Goal: Information Seeking & Learning: Learn about a topic

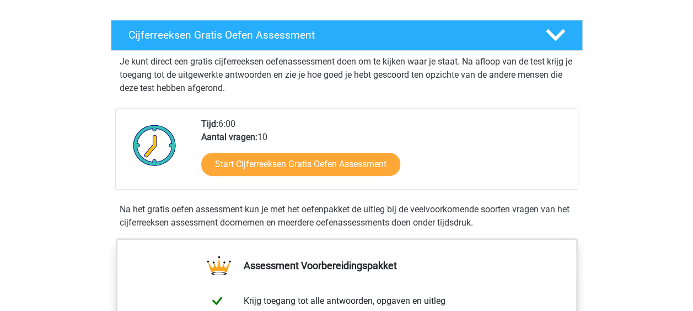
scroll to position [176, 0]
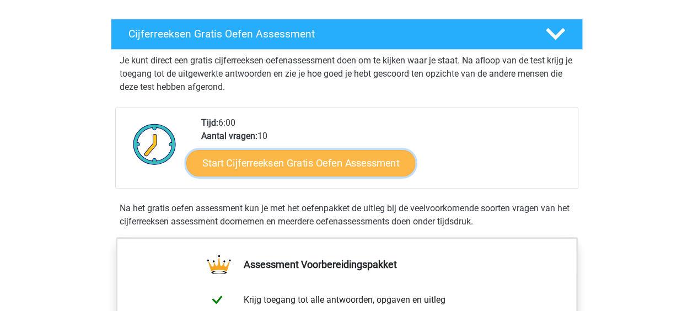
click at [306, 172] on link "Start Cijferreeksen Gratis Oefen Assessment" at bounding box center [300, 162] width 229 height 26
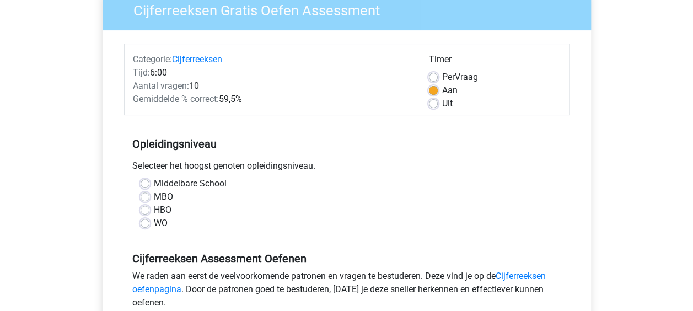
scroll to position [100, 0]
click at [154, 224] on label "WO" at bounding box center [161, 222] width 14 height 13
click at [147, 224] on input "WO" at bounding box center [145, 221] width 9 height 11
radio input "true"
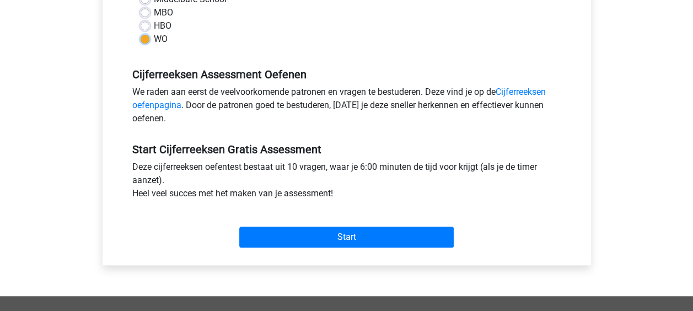
scroll to position [285, 0]
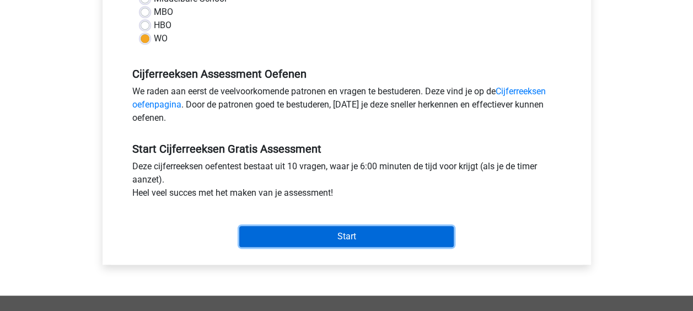
click at [345, 239] on input "Start" at bounding box center [346, 236] width 215 height 21
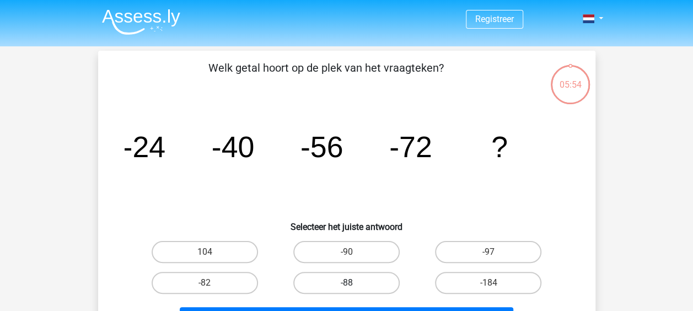
click at [344, 280] on label "-88" at bounding box center [346, 283] width 106 height 22
click at [346, 283] on input "-88" at bounding box center [349, 286] width 7 height 7
radio input "true"
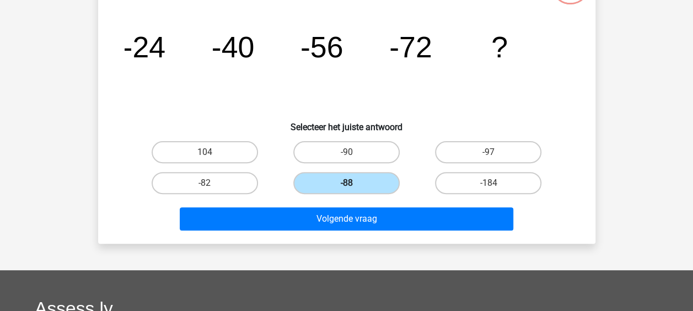
scroll to position [101, 0]
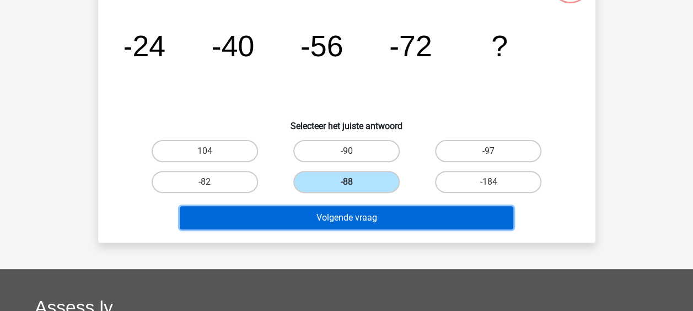
click at [352, 223] on button "Volgende vraag" at bounding box center [347, 217] width 334 height 23
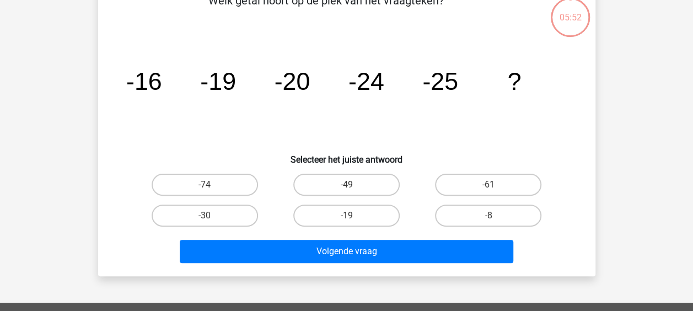
scroll to position [51, 0]
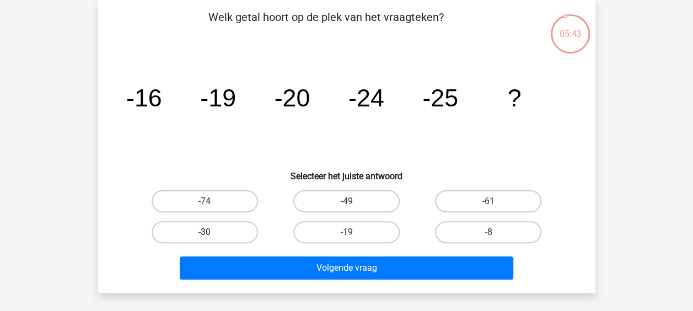
click at [224, 229] on label "-30" at bounding box center [205, 232] width 106 height 22
click at [212, 232] on input "-30" at bounding box center [208, 235] width 7 height 7
radio input "true"
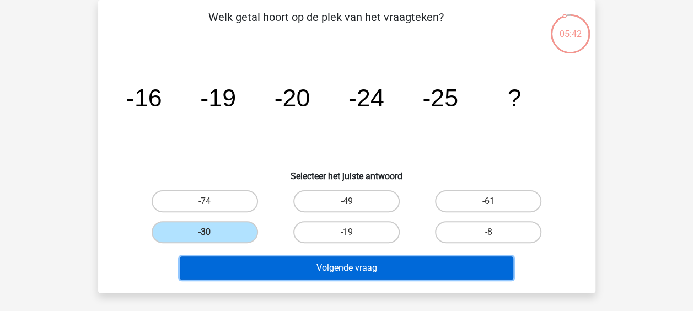
click at [324, 268] on button "Volgende vraag" at bounding box center [347, 267] width 334 height 23
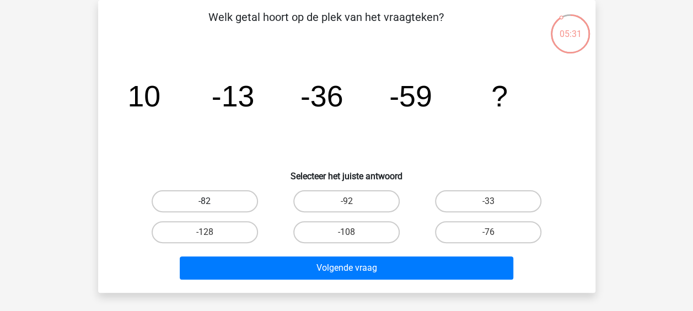
click at [223, 199] on label "-82" at bounding box center [205, 201] width 106 height 22
click at [212, 201] on input "-82" at bounding box center [208, 204] width 7 height 7
radio input "true"
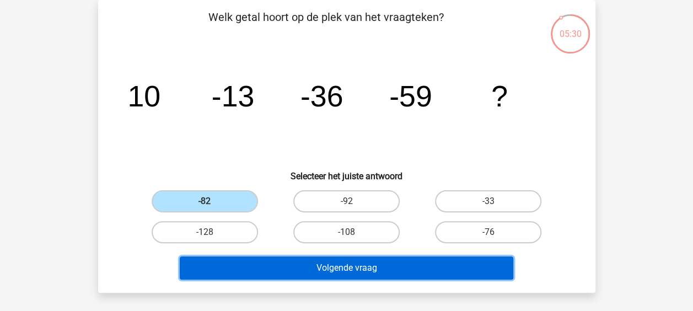
click at [363, 268] on button "Volgende vraag" at bounding box center [347, 267] width 334 height 23
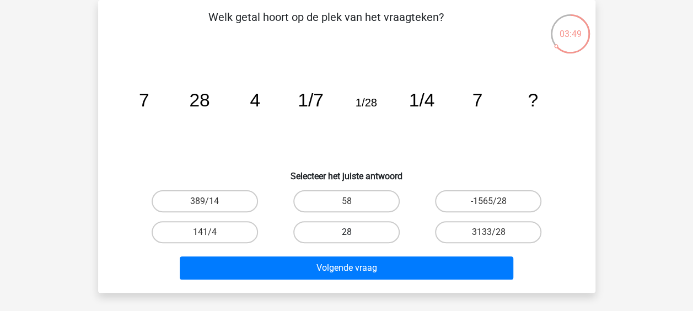
click at [358, 233] on label "28" at bounding box center [346, 232] width 106 height 22
click at [354, 233] on input "28" at bounding box center [349, 235] width 7 height 7
radio input "true"
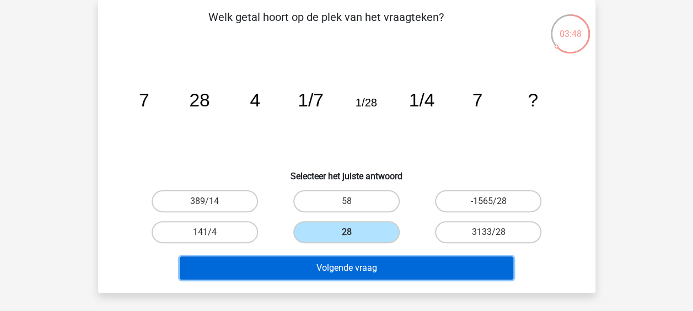
click at [376, 260] on button "Volgende vraag" at bounding box center [347, 267] width 334 height 23
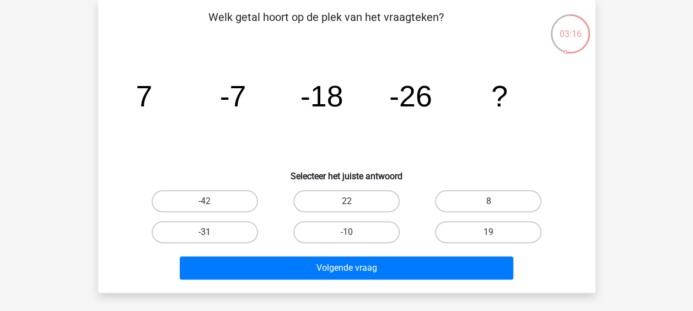
click at [229, 224] on label "-31" at bounding box center [205, 232] width 106 height 22
click at [212, 232] on input "-31" at bounding box center [208, 235] width 7 height 7
radio input "true"
click at [229, 224] on label "-31" at bounding box center [205, 232] width 106 height 22
click at [212, 232] on input "-31" at bounding box center [208, 235] width 7 height 7
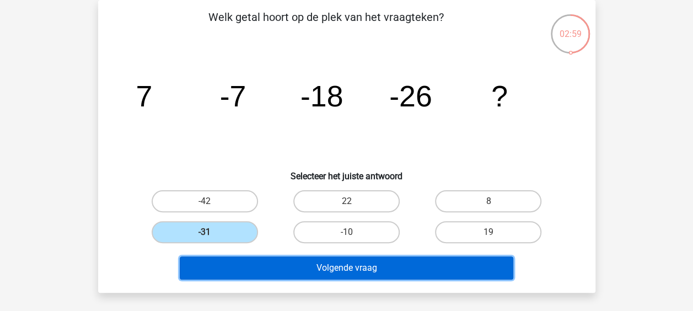
click at [335, 271] on button "Volgende vraag" at bounding box center [347, 267] width 334 height 23
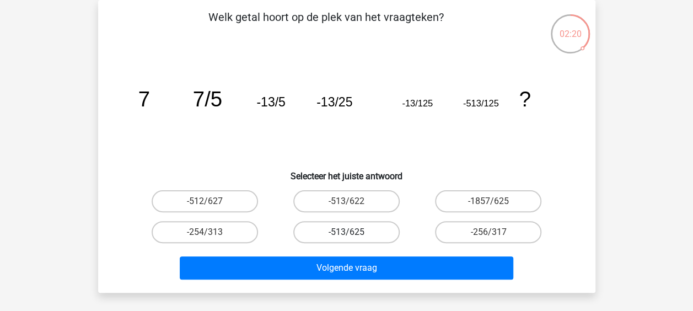
click at [360, 230] on label "-513/625" at bounding box center [346, 232] width 106 height 22
click at [354, 232] on input "-513/625" at bounding box center [349, 235] width 7 height 7
radio input "true"
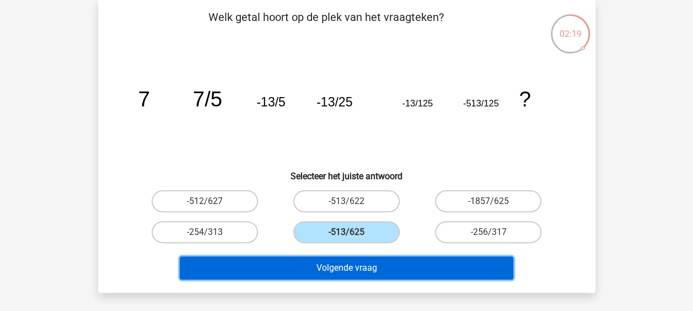
click at [381, 267] on button "Volgende vraag" at bounding box center [347, 267] width 334 height 23
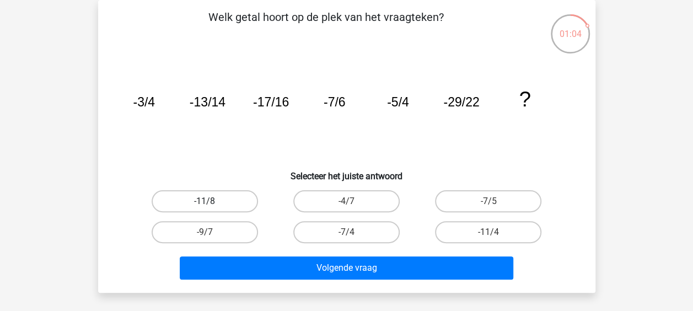
click at [198, 198] on label "-11/8" at bounding box center [205, 201] width 106 height 22
click at [205, 201] on input "-11/8" at bounding box center [208, 204] width 7 height 7
radio input "true"
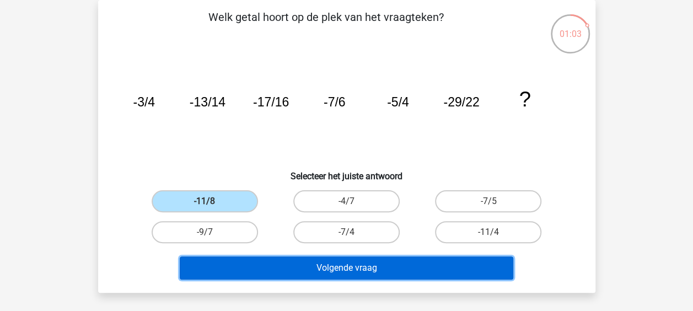
click at [327, 270] on button "Volgende vraag" at bounding box center [347, 267] width 334 height 23
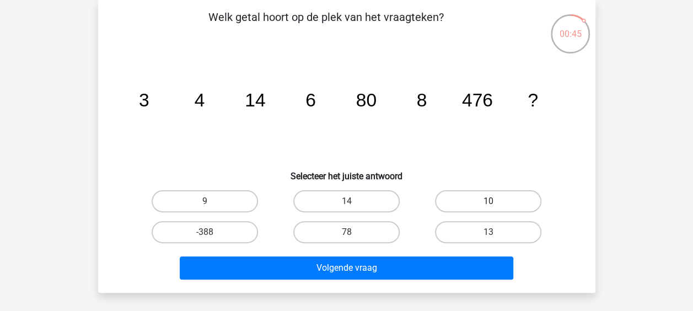
click at [494, 197] on label "10" at bounding box center [488, 201] width 106 height 22
click at [494, 201] on input "10" at bounding box center [492, 204] width 7 height 7
radio input "true"
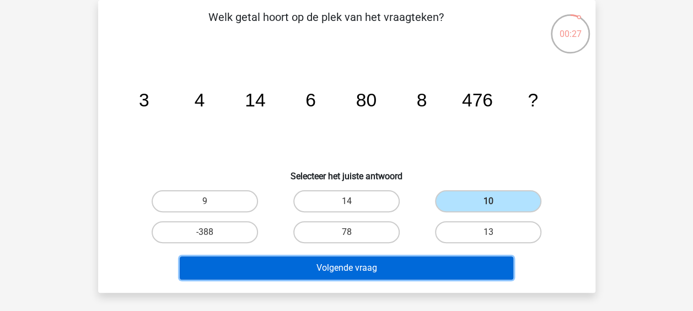
click at [409, 268] on button "Volgende vraag" at bounding box center [347, 267] width 334 height 23
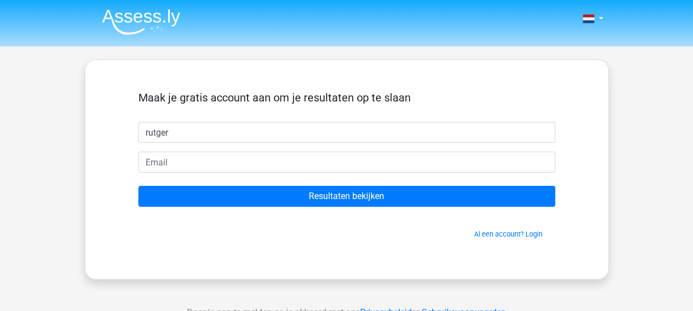
type input "rutger"
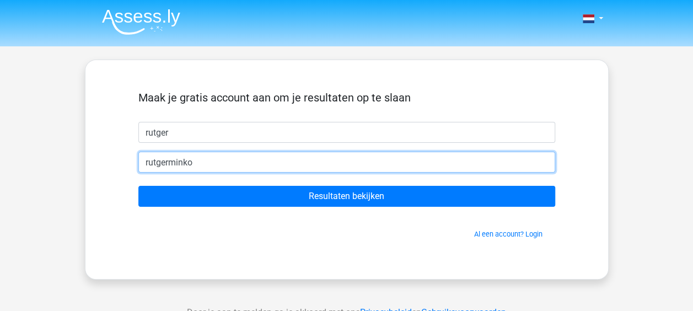
type input "[EMAIL_ADDRESS][DOMAIN_NAME]"
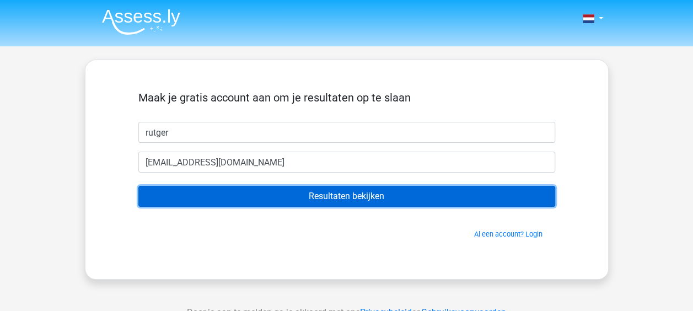
click at [361, 202] on input "Resultaten bekijken" at bounding box center [346, 196] width 417 height 21
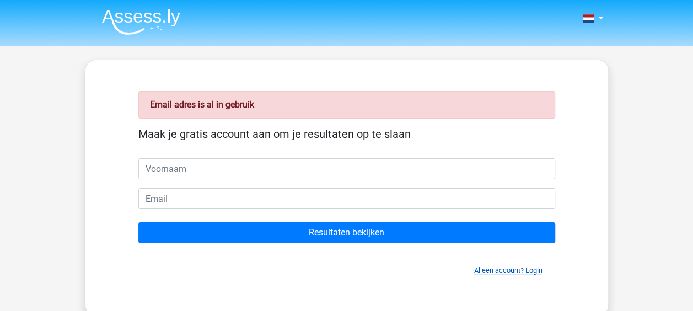
click at [504, 269] on link "Al een account? Login" at bounding box center [508, 270] width 68 height 8
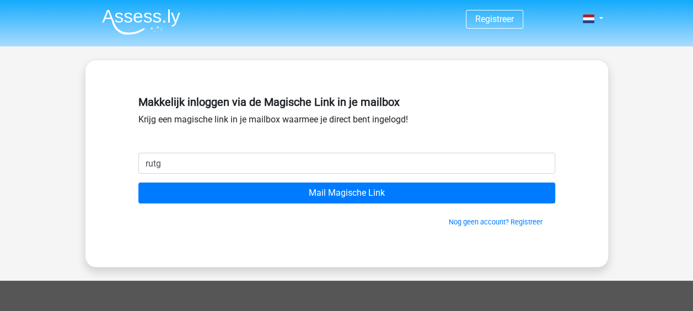
type input "rutgerminko@gmail.com"
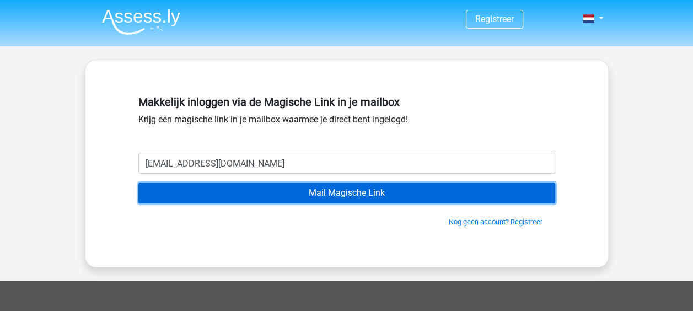
click at [329, 194] on input "Mail Magische Link" at bounding box center [346, 193] width 417 height 21
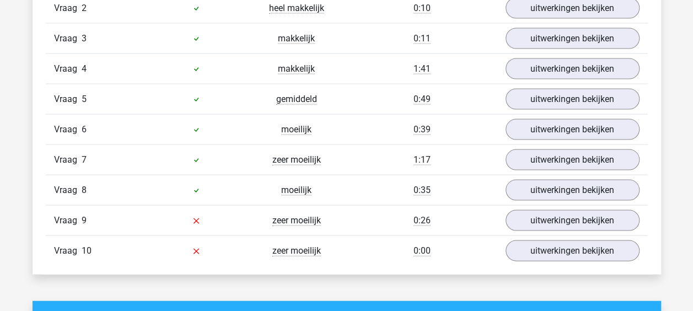
scroll to position [1047, 0]
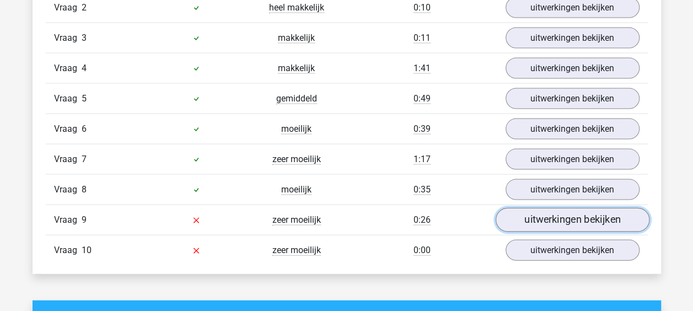
click at [557, 212] on link "uitwerkingen bekijken" at bounding box center [572, 220] width 154 height 24
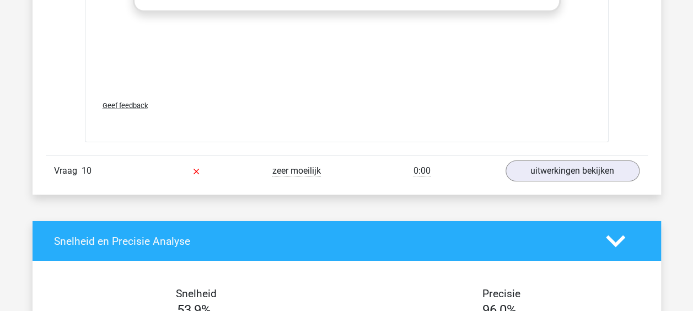
scroll to position [1807, 0]
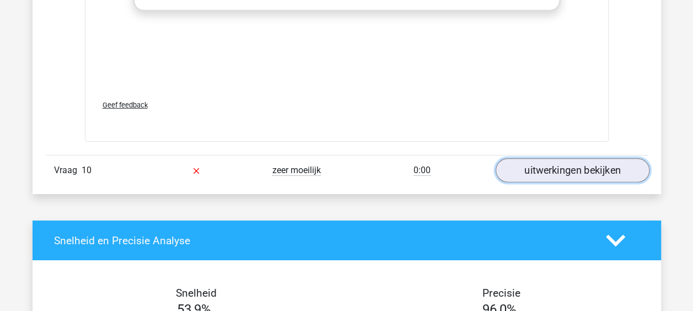
click at [571, 164] on link "uitwerkingen bekijken" at bounding box center [572, 170] width 154 height 24
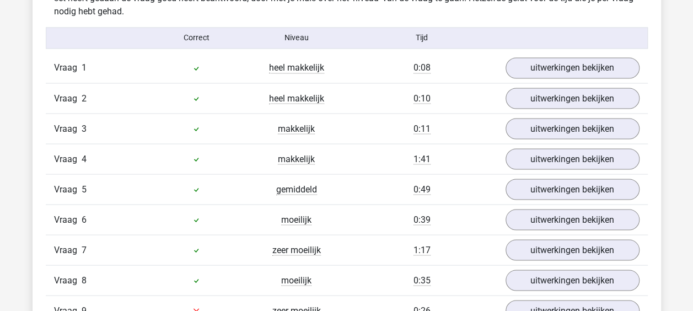
scroll to position [965, 0]
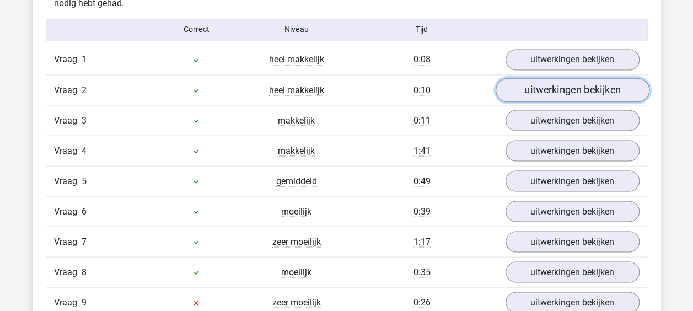
click at [576, 85] on link "uitwerkingen bekijken" at bounding box center [572, 90] width 154 height 24
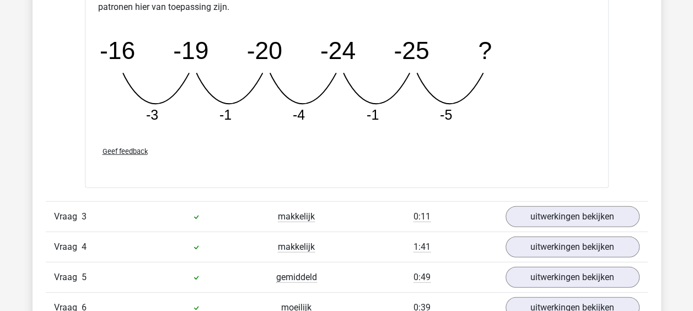
scroll to position [1380, 0]
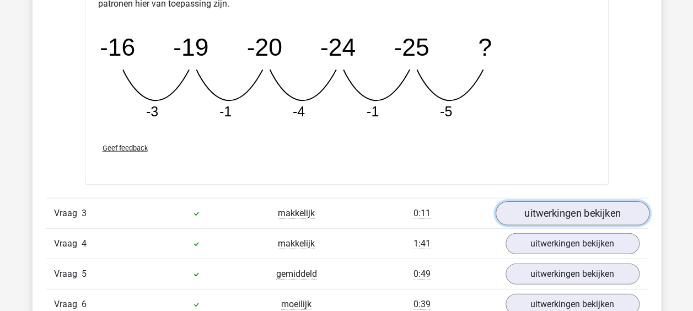
click at [526, 210] on link "uitwerkingen bekijken" at bounding box center [572, 213] width 154 height 24
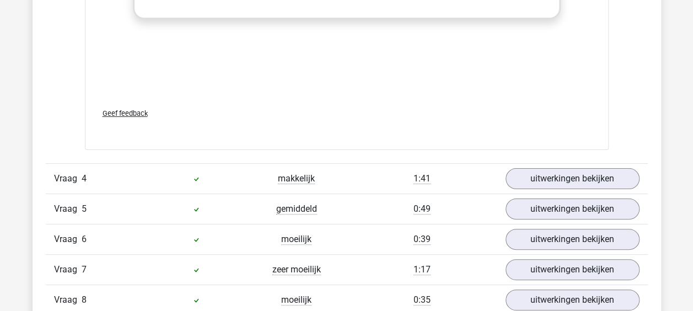
scroll to position [2136, 0]
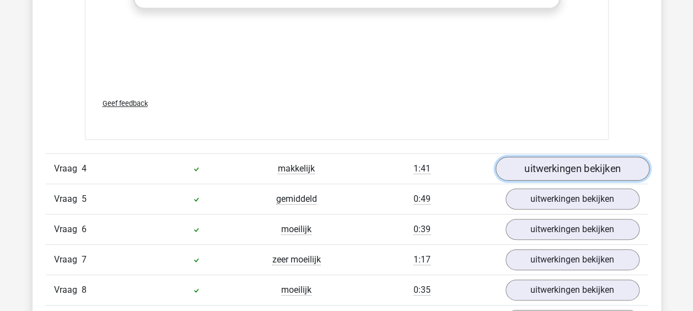
click at [549, 165] on link "uitwerkingen bekijken" at bounding box center [572, 169] width 154 height 24
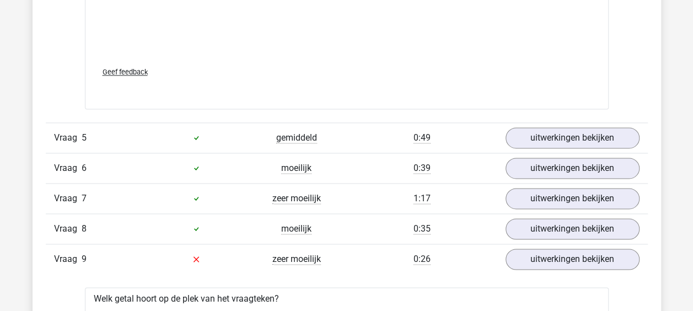
scroll to position [2772, 0]
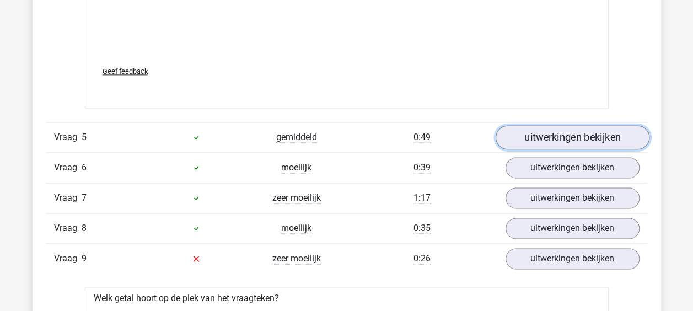
click at [569, 138] on link "uitwerkingen bekijken" at bounding box center [572, 137] width 154 height 24
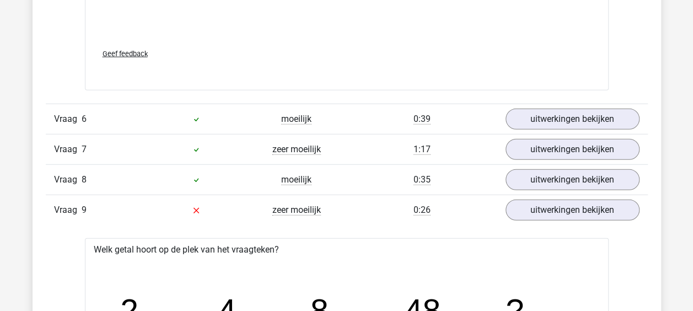
scroll to position [3501, 0]
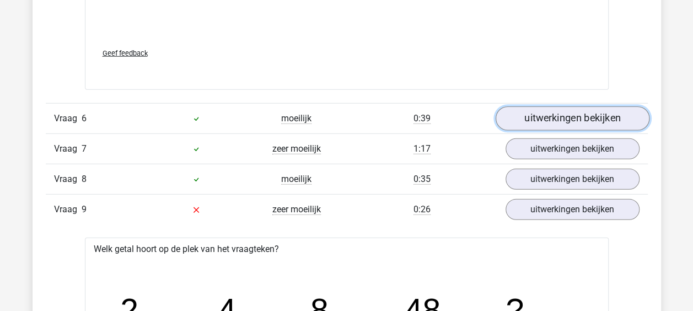
click at [582, 114] on link "uitwerkingen bekijken" at bounding box center [572, 118] width 154 height 24
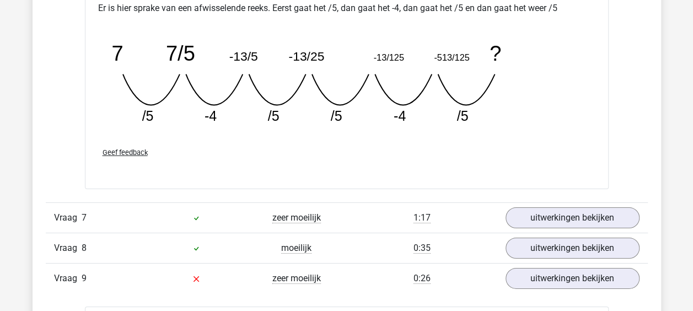
scroll to position [3915, 0]
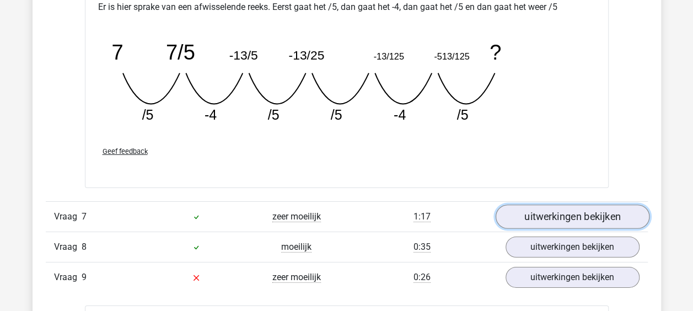
click at [558, 207] on link "uitwerkingen bekijken" at bounding box center [572, 217] width 154 height 24
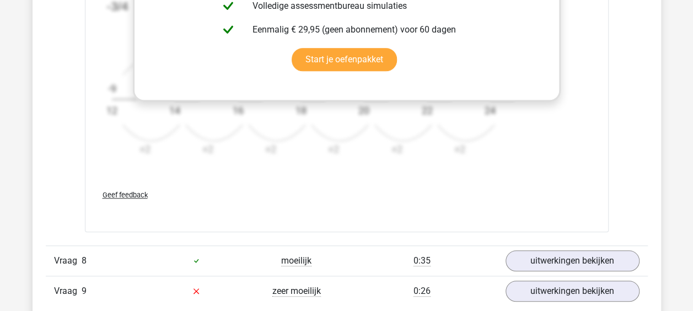
scroll to position [4620, 0]
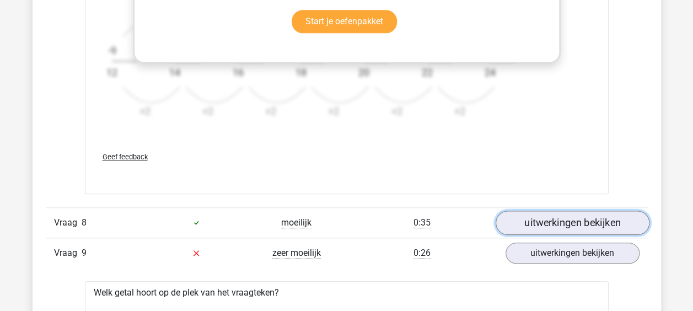
click at [577, 213] on link "uitwerkingen bekijken" at bounding box center [572, 223] width 154 height 24
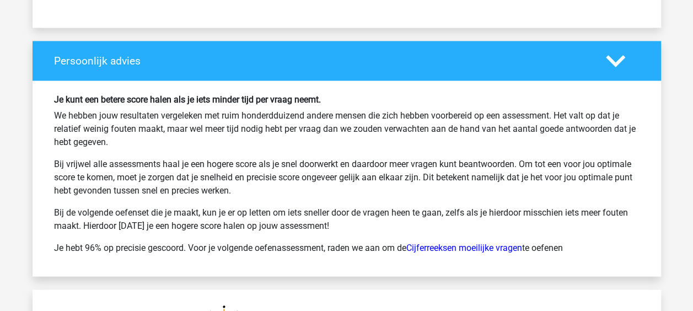
scroll to position [7193, 0]
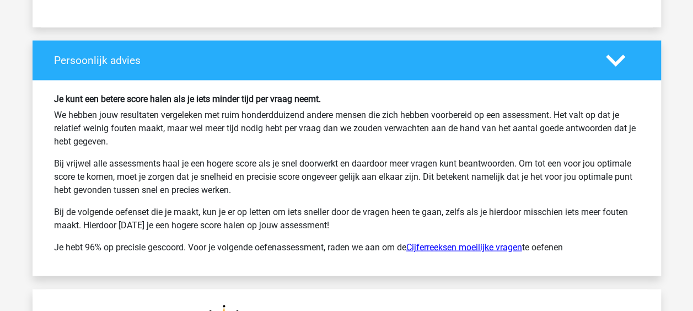
click at [473, 242] on link "Cijferreeksen moeilijke vragen" at bounding box center [464, 247] width 116 height 10
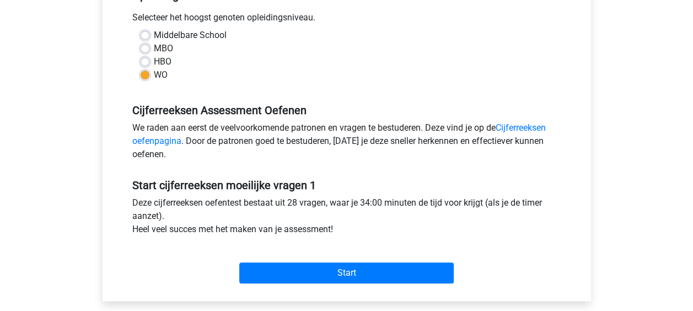
scroll to position [249, 0]
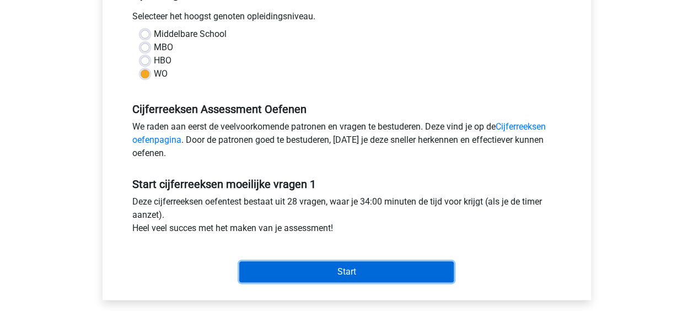
click at [386, 272] on input "Start" at bounding box center [346, 271] width 215 height 21
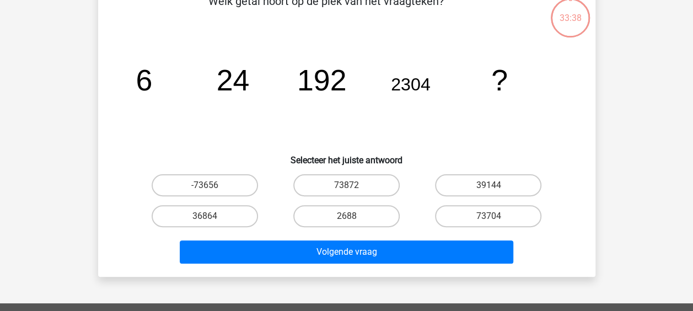
scroll to position [66, 0]
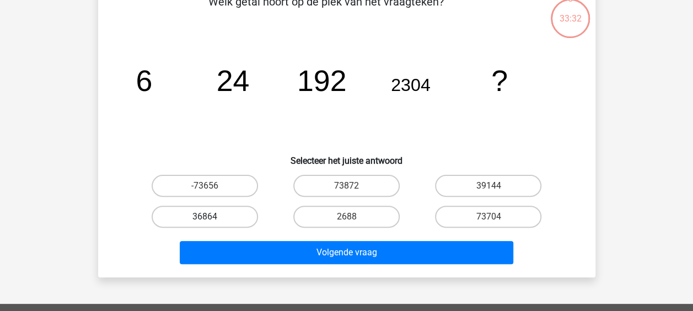
click at [233, 213] on label "36864" at bounding box center [205, 217] width 106 height 22
click at [212, 217] on input "36864" at bounding box center [208, 220] width 7 height 7
radio input "true"
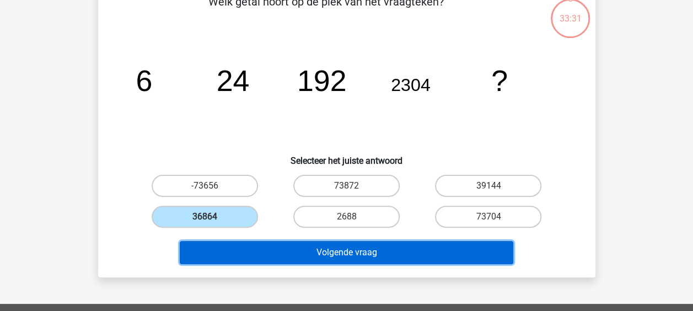
click at [306, 252] on button "Volgende vraag" at bounding box center [347, 252] width 334 height 23
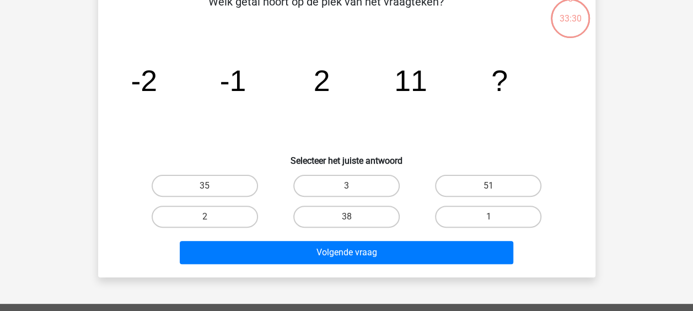
scroll to position [51, 0]
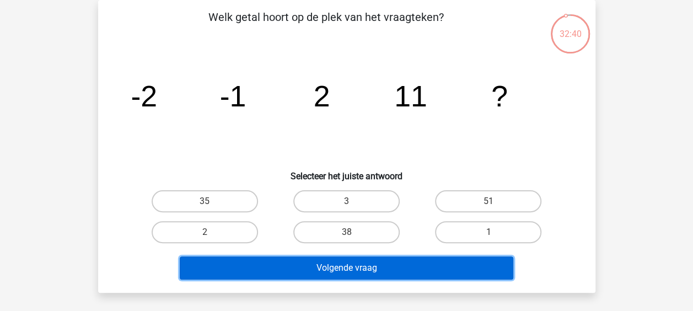
click at [322, 266] on button "Volgende vraag" at bounding box center [347, 267] width 334 height 23
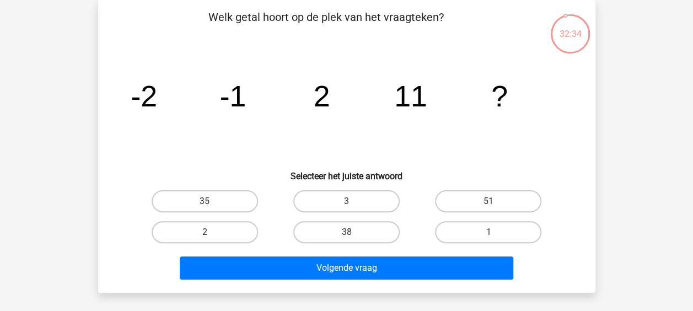
click at [370, 189] on div "3" at bounding box center [347, 201] width 142 height 31
click at [361, 207] on label "3" at bounding box center [346, 201] width 106 height 22
click at [354, 207] on input "3" at bounding box center [349, 204] width 7 height 7
radio input "true"
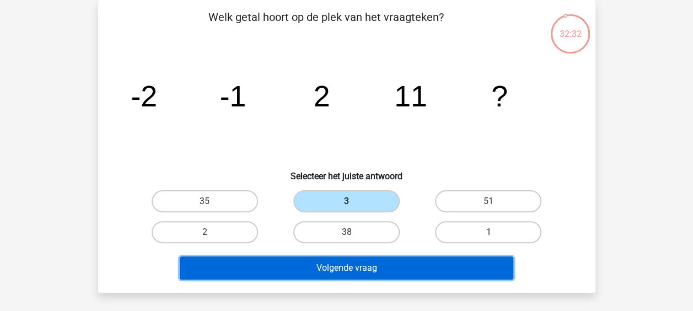
click at [312, 261] on button "Volgende vraag" at bounding box center [347, 267] width 334 height 23
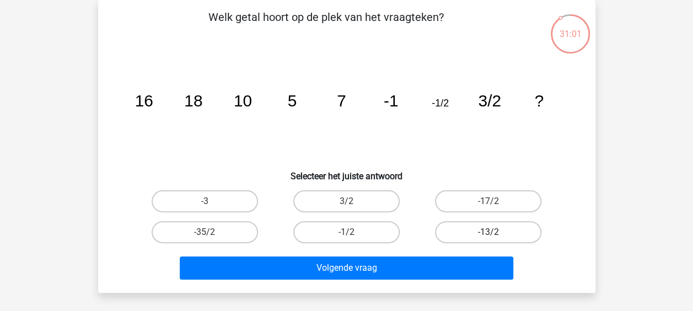
click at [448, 223] on label "-13/2" at bounding box center [488, 232] width 106 height 22
click at [489, 232] on input "-13/2" at bounding box center [492, 235] width 7 height 7
radio input "true"
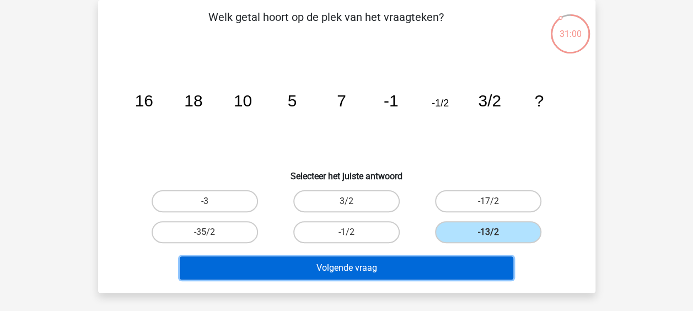
click at [420, 265] on button "Volgende vraag" at bounding box center [347, 267] width 334 height 23
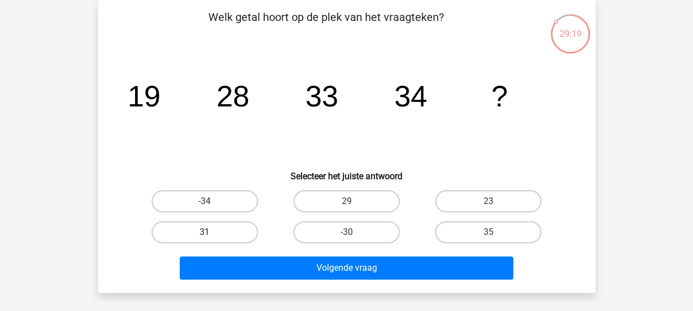
click at [226, 242] on label "31" at bounding box center [205, 232] width 106 height 22
click at [212, 239] on input "31" at bounding box center [208, 235] width 7 height 7
radio input "true"
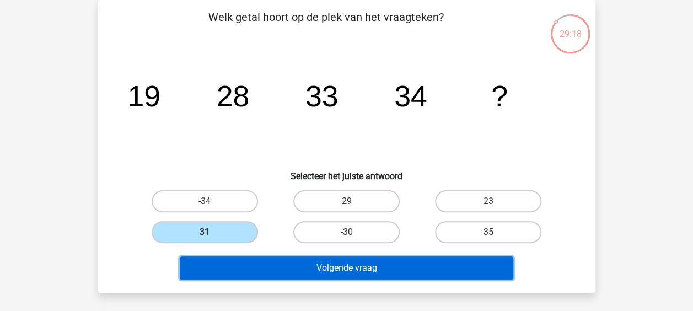
click at [289, 266] on button "Volgende vraag" at bounding box center [347, 267] width 334 height 23
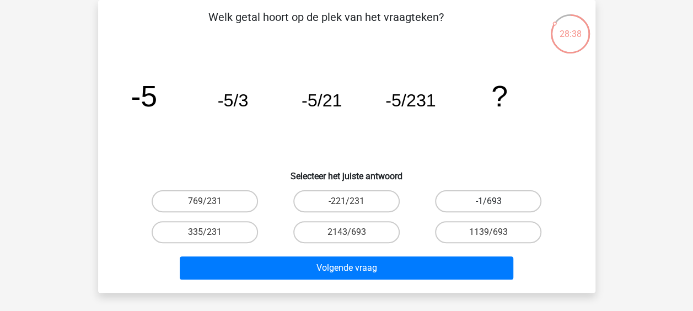
click at [492, 200] on label "-1/693" at bounding box center [488, 201] width 106 height 22
click at [492, 201] on input "-1/693" at bounding box center [492, 204] width 7 height 7
radio input "true"
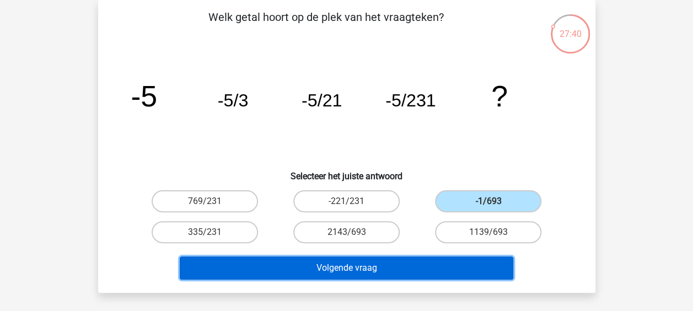
click at [389, 267] on button "Volgende vraag" at bounding box center [347, 267] width 334 height 23
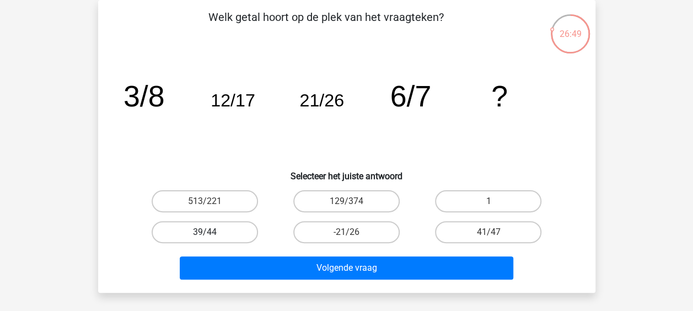
click at [237, 227] on label "39/44" at bounding box center [205, 232] width 106 height 22
click at [212, 232] on input "39/44" at bounding box center [208, 235] width 7 height 7
radio input "true"
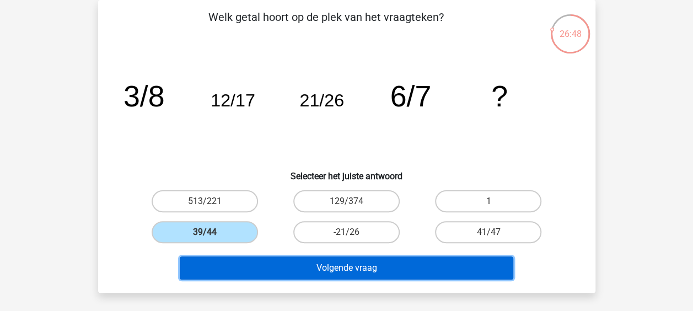
click at [293, 259] on button "Volgende vraag" at bounding box center [347, 267] width 334 height 23
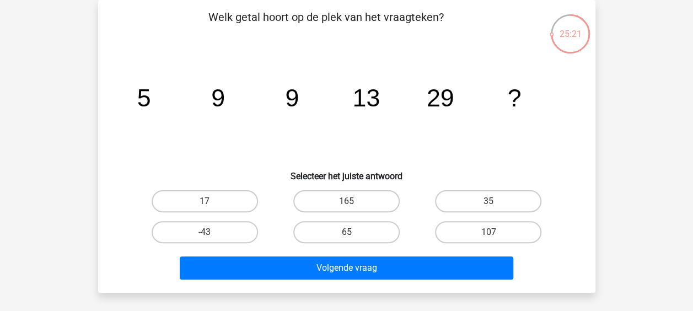
drag, startPoint x: 392, startPoint y: 227, endPoint x: 356, endPoint y: 240, distance: 37.9
click at [356, 240] on label "65" at bounding box center [346, 232] width 106 height 22
click at [354, 239] on input "65" at bounding box center [349, 235] width 7 height 7
radio input "true"
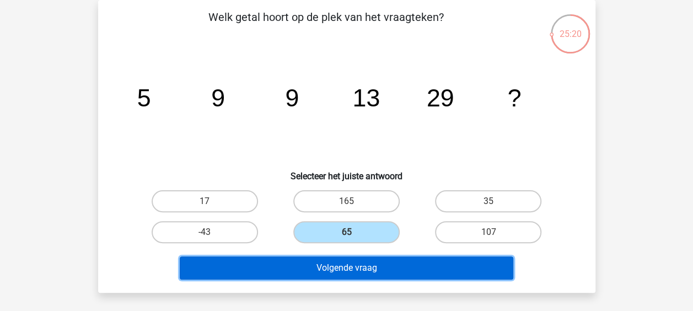
click at [367, 263] on button "Volgende vraag" at bounding box center [347, 267] width 334 height 23
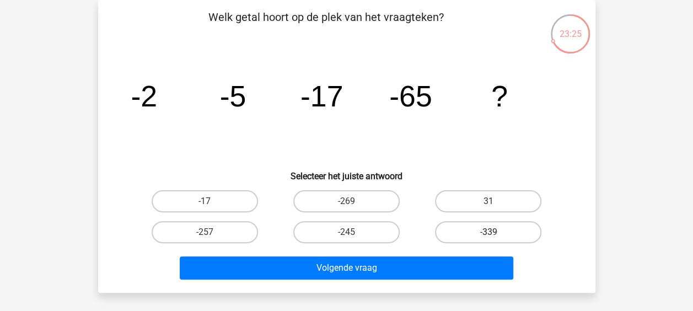
click at [459, 231] on label "-339" at bounding box center [488, 232] width 106 height 22
click at [489, 232] on input "-339" at bounding box center [492, 235] width 7 height 7
radio input "true"
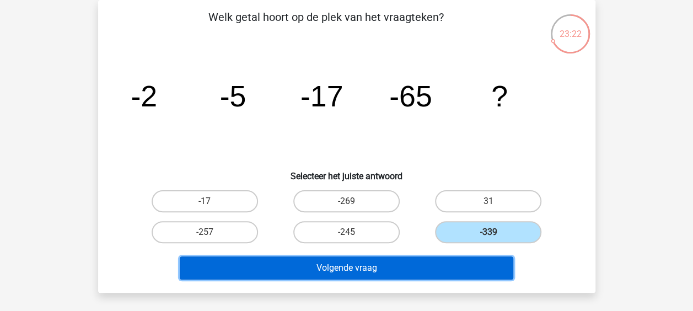
click at [411, 263] on button "Volgende vraag" at bounding box center [347, 267] width 334 height 23
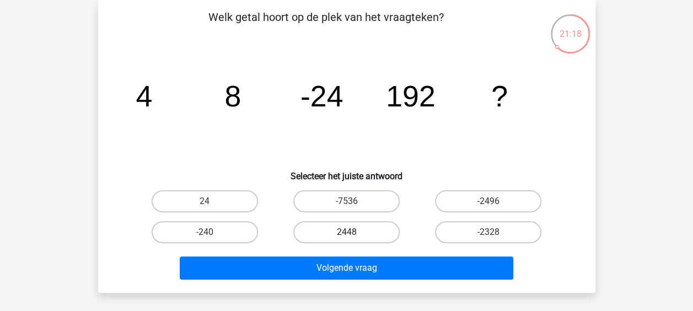
click at [367, 231] on label "2448" at bounding box center [346, 232] width 106 height 22
click at [354, 232] on input "2448" at bounding box center [349, 235] width 7 height 7
radio input "true"
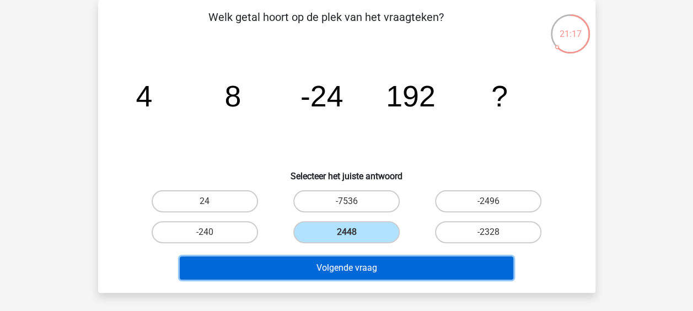
click at [359, 265] on button "Volgende vraag" at bounding box center [347, 267] width 334 height 23
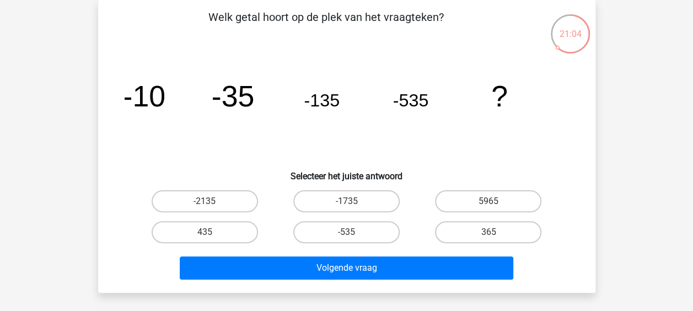
click at [167, 129] on icon "image/svg+xml -10 -35 -135 -535 ?" at bounding box center [347, 106] width 445 height 111
click at [221, 195] on label "-2135" at bounding box center [205, 201] width 106 height 22
click at [212, 201] on input "-2135" at bounding box center [208, 204] width 7 height 7
radio input "true"
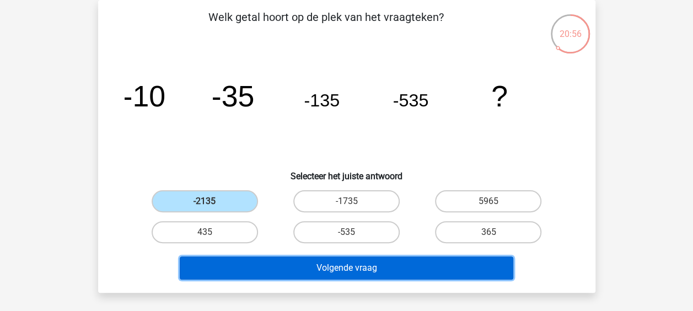
click at [316, 270] on button "Volgende vraag" at bounding box center [347, 267] width 334 height 23
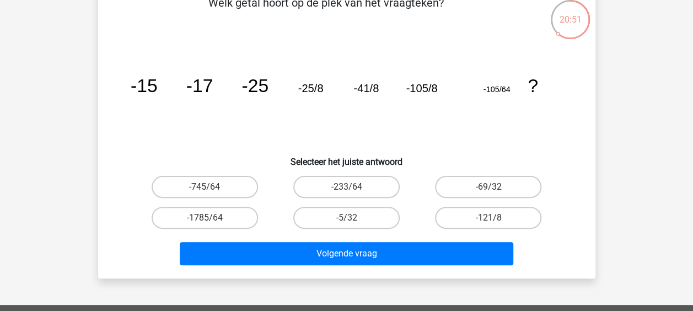
scroll to position [0, 0]
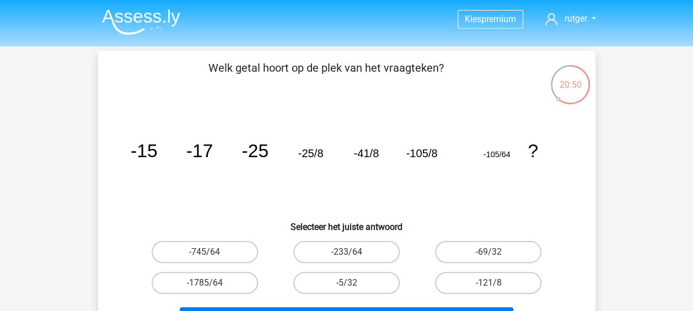
click at [316, 270] on div "-5/32" at bounding box center [347, 282] width 142 height 31
click at [488, 282] on label "-121/8" at bounding box center [488, 283] width 106 height 22
click at [489, 283] on input "-121/8" at bounding box center [492, 286] width 7 height 7
radio input "true"
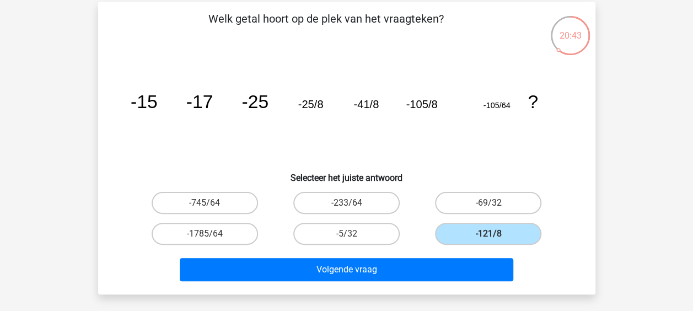
scroll to position [62, 0]
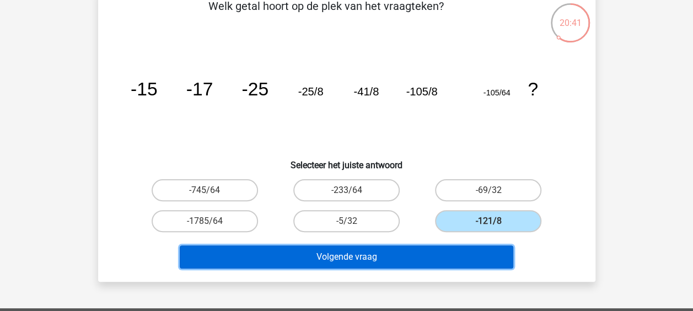
click at [390, 250] on button "Volgende vraag" at bounding box center [347, 256] width 334 height 23
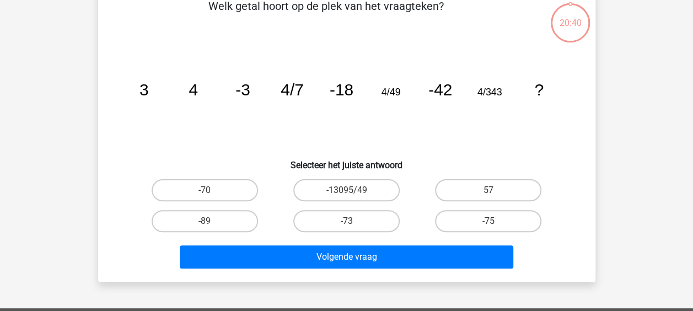
scroll to position [51, 0]
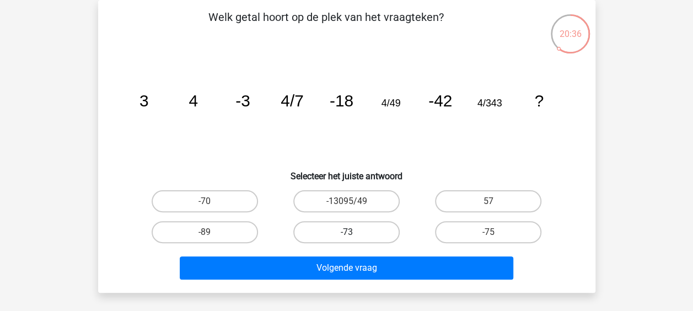
click at [368, 229] on label "-73" at bounding box center [346, 232] width 106 height 22
click at [354, 232] on input "-73" at bounding box center [349, 235] width 7 height 7
radio input "true"
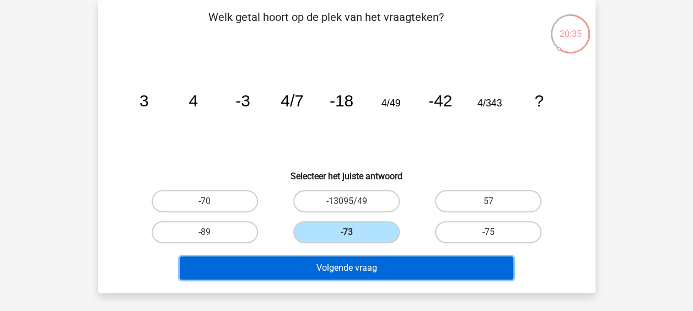
click at [363, 259] on button "Volgende vraag" at bounding box center [347, 267] width 334 height 23
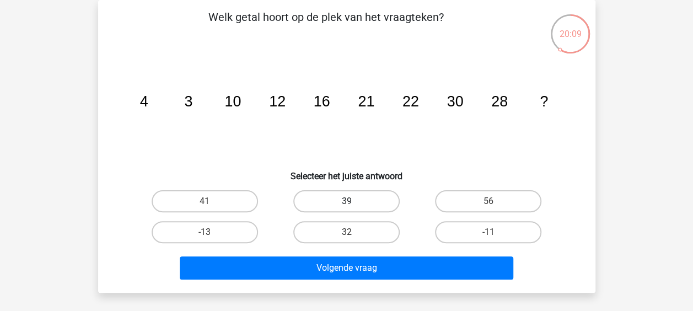
click at [319, 196] on label "39" at bounding box center [346, 201] width 106 height 22
click at [346, 201] on input "39" at bounding box center [349, 204] width 7 height 7
radio input "true"
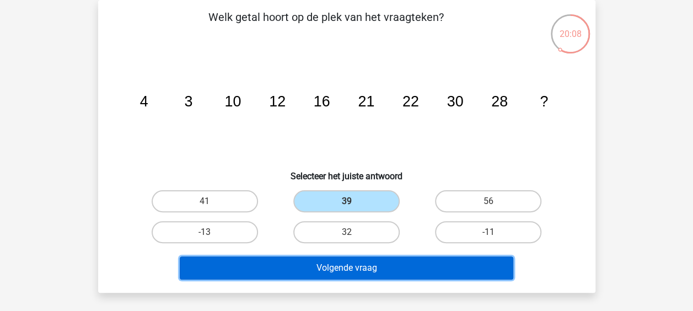
click at [302, 268] on button "Volgende vraag" at bounding box center [347, 267] width 334 height 23
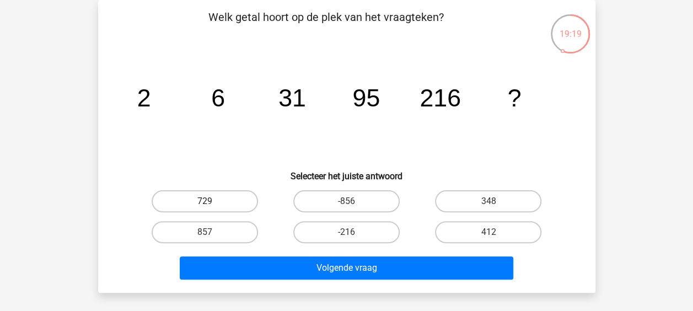
click at [234, 199] on label "729" at bounding box center [205, 201] width 106 height 22
click at [212, 201] on input "729" at bounding box center [208, 204] width 7 height 7
radio input "true"
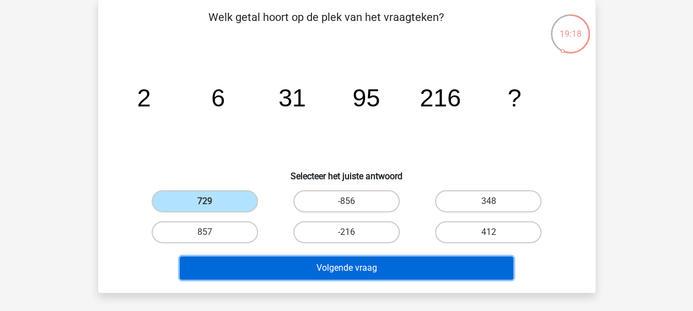
click at [289, 267] on button "Volgende vraag" at bounding box center [347, 267] width 334 height 23
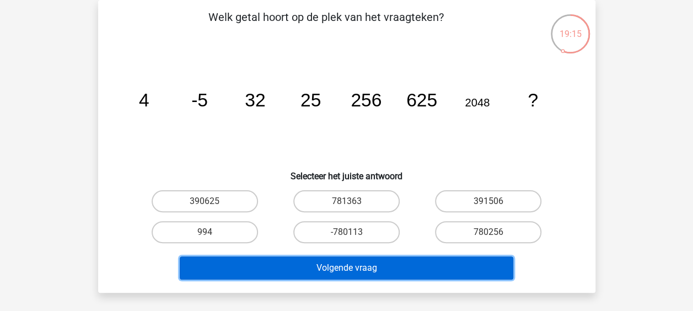
click at [289, 267] on button "Volgende vraag" at bounding box center [347, 267] width 334 height 23
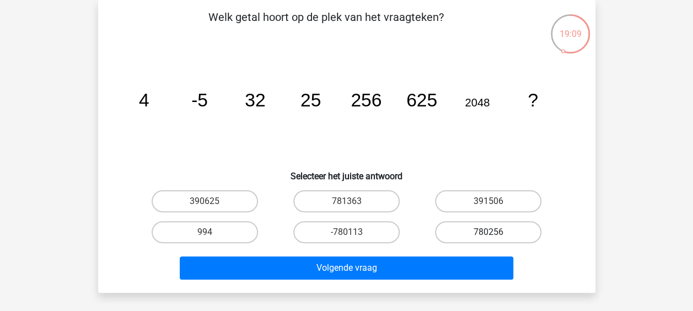
click at [463, 229] on label "780256" at bounding box center [488, 232] width 106 height 22
click at [489, 232] on input "780256" at bounding box center [492, 235] width 7 height 7
radio input "true"
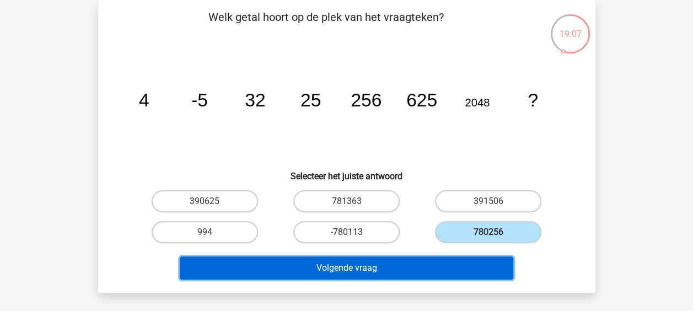
click at [366, 267] on button "Volgende vraag" at bounding box center [347, 267] width 334 height 23
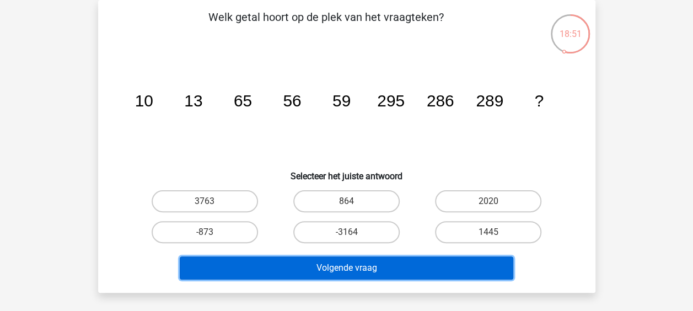
click at [416, 271] on button "Volgende vraag" at bounding box center [347, 267] width 334 height 23
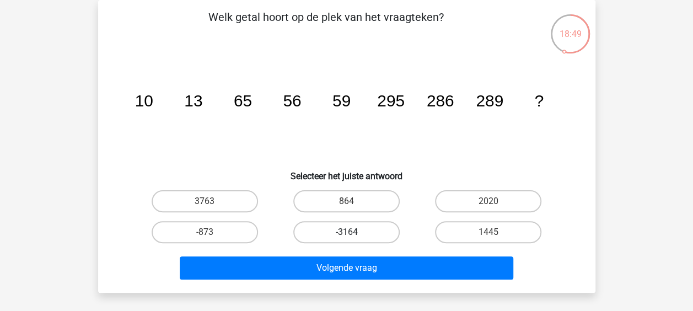
click at [367, 229] on label "-3164" at bounding box center [346, 232] width 106 height 22
click at [354, 232] on input "-3164" at bounding box center [349, 235] width 7 height 7
radio input "true"
click at [362, 229] on label "-3164" at bounding box center [346, 232] width 106 height 22
click at [354, 232] on input "-3164" at bounding box center [349, 235] width 7 height 7
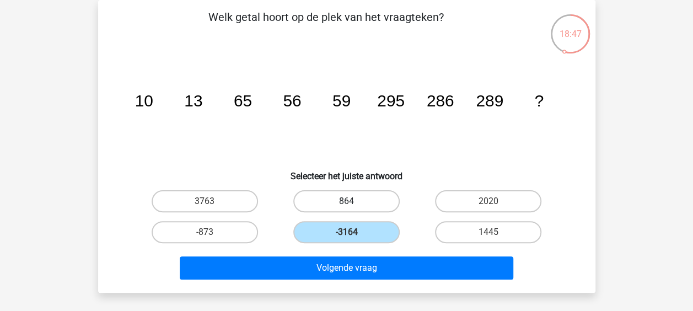
click at [344, 204] on label "864" at bounding box center [346, 201] width 106 height 22
click at [346, 204] on input "864" at bounding box center [349, 204] width 7 height 7
radio input "true"
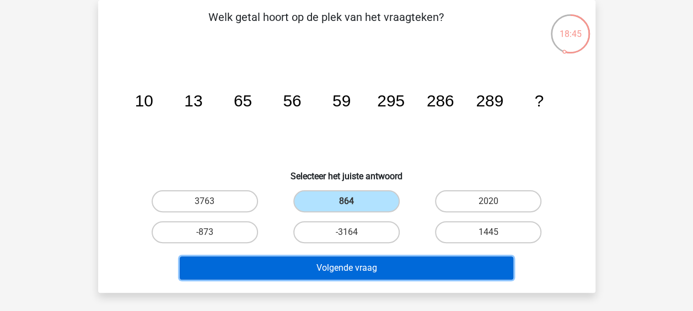
click at [312, 259] on button "Volgende vraag" at bounding box center [347, 267] width 334 height 23
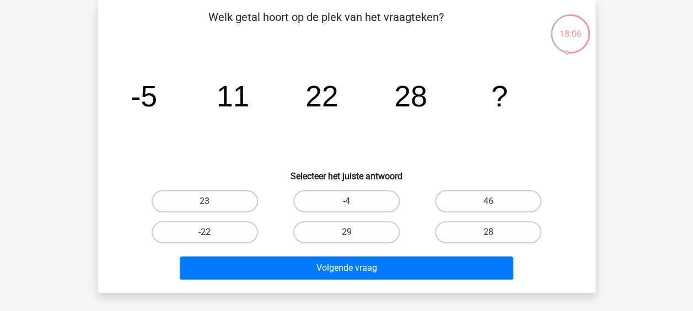
click at [349, 232] on input "29" at bounding box center [349, 235] width 7 height 7
radio input "true"
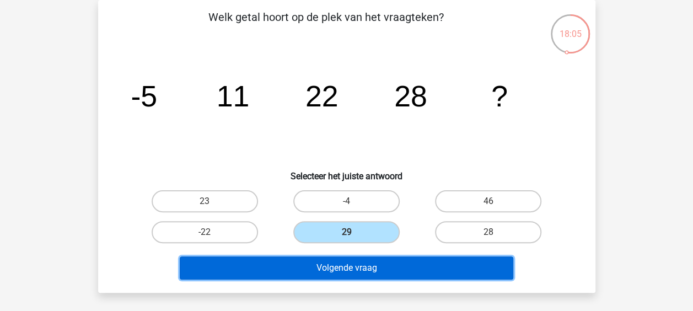
click at [363, 277] on button "Volgende vraag" at bounding box center [347, 267] width 334 height 23
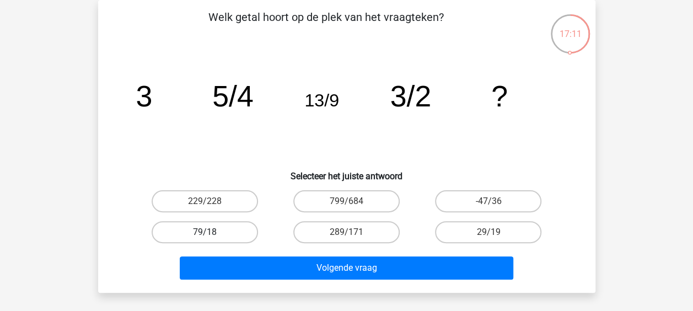
click at [250, 233] on label "79/18" at bounding box center [205, 232] width 106 height 22
click at [212, 233] on input "79/18" at bounding box center [208, 235] width 7 height 7
radio input "true"
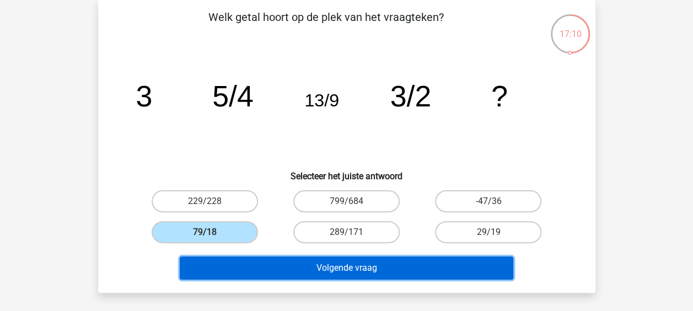
click at [303, 272] on button "Volgende vraag" at bounding box center [347, 267] width 334 height 23
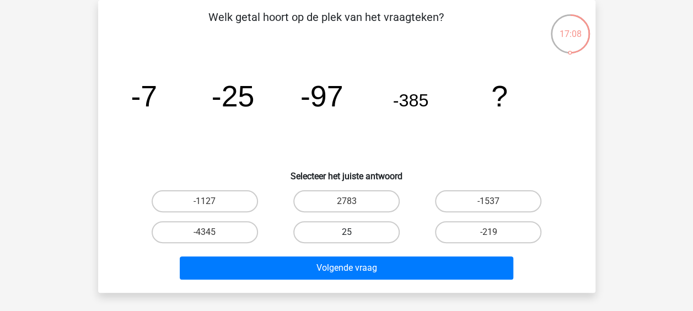
click at [351, 230] on label "25" at bounding box center [346, 232] width 106 height 22
click at [351, 232] on input "25" at bounding box center [349, 235] width 7 height 7
radio input "true"
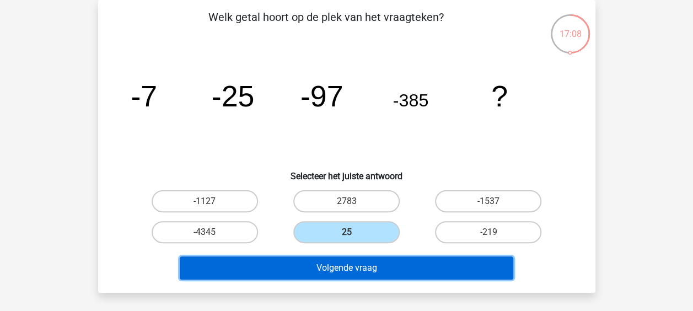
click at [344, 262] on button "Volgende vraag" at bounding box center [347, 267] width 334 height 23
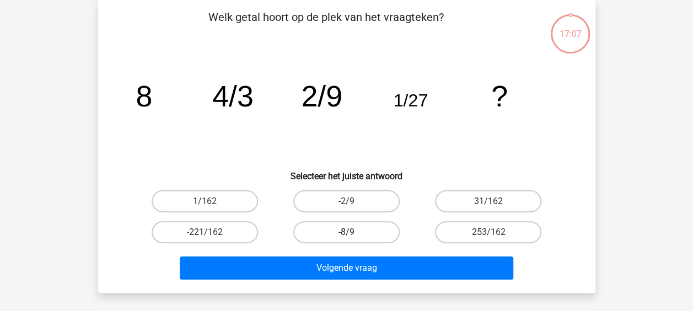
click at [349, 230] on label "-8/9" at bounding box center [346, 232] width 106 height 22
click at [349, 232] on input "-8/9" at bounding box center [349, 235] width 7 height 7
radio input "true"
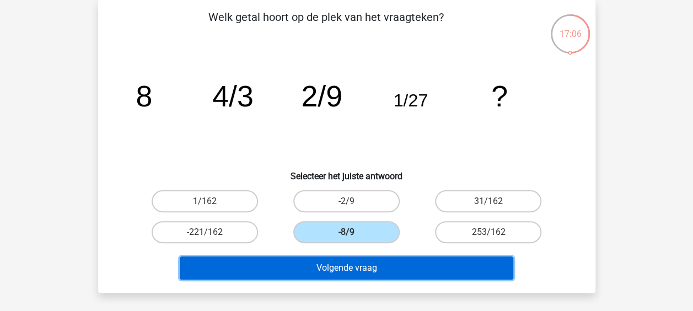
click at [351, 266] on button "Volgende vraag" at bounding box center [347, 267] width 334 height 23
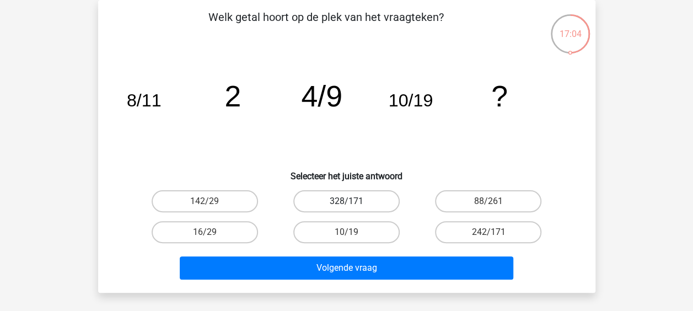
click at [371, 206] on label "328/171" at bounding box center [346, 201] width 106 height 22
click at [354, 206] on input "328/171" at bounding box center [349, 204] width 7 height 7
radio input "true"
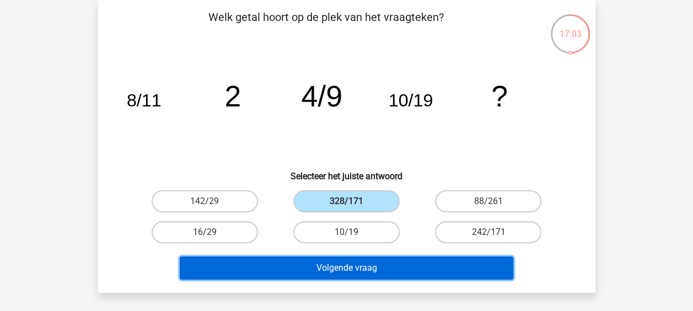
click at [365, 268] on button "Volgende vraag" at bounding box center [347, 267] width 334 height 23
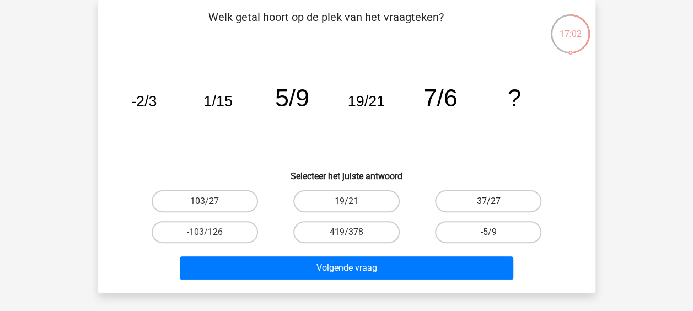
click at [474, 211] on label "37/27" at bounding box center [488, 201] width 106 height 22
click at [489, 208] on input "37/27" at bounding box center [492, 204] width 7 height 7
radio input "true"
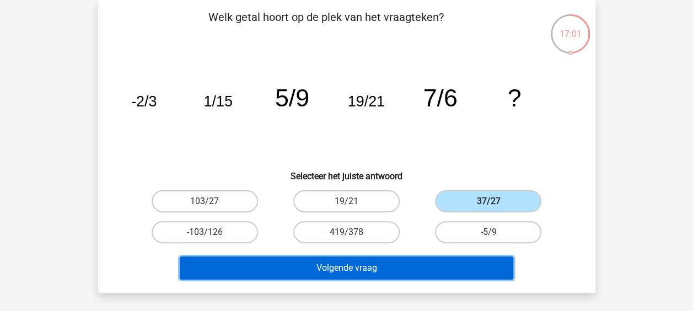
click at [402, 270] on button "Volgende vraag" at bounding box center [347, 267] width 334 height 23
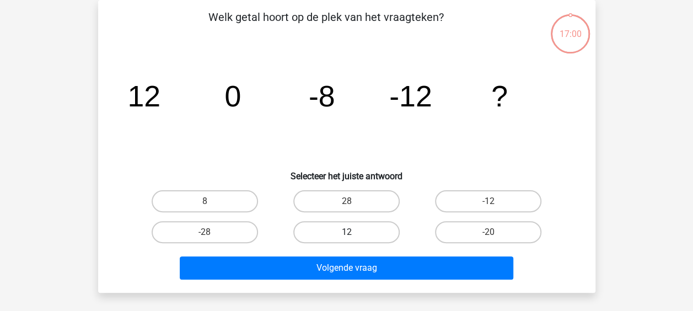
click at [360, 234] on label "12" at bounding box center [346, 232] width 106 height 22
click at [354, 234] on input "12" at bounding box center [349, 235] width 7 height 7
radio input "true"
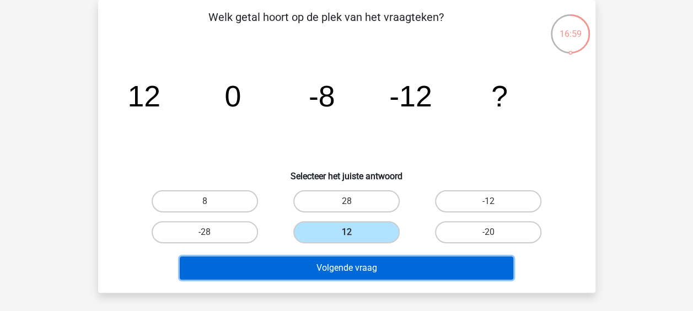
click at [360, 269] on button "Volgende vraag" at bounding box center [347, 267] width 334 height 23
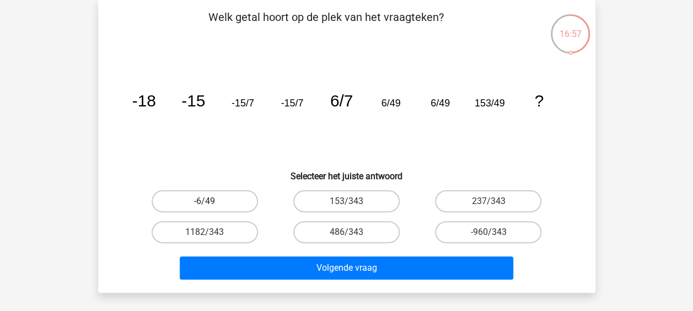
click at [229, 195] on label "-6/49" at bounding box center [205, 201] width 106 height 22
click at [212, 201] on input "-6/49" at bounding box center [208, 204] width 7 height 7
radio input "true"
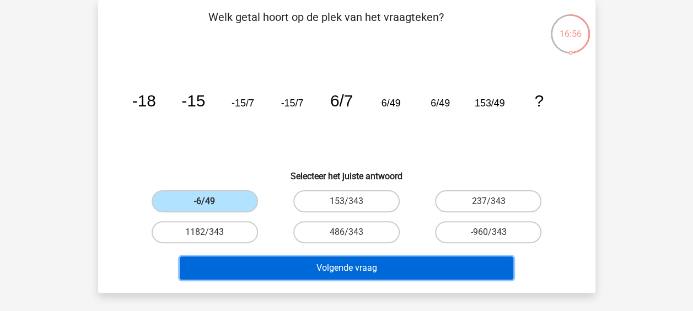
click at [290, 272] on button "Volgende vraag" at bounding box center [347, 267] width 334 height 23
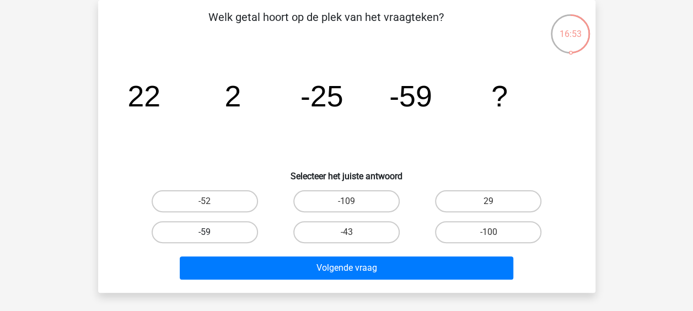
click at [221, 239] on label "-59" at bounding box center [205, 232] width 106 height 22
click at [212, 239] on input "-59" at bounding box center [208, 235] width 7 height 7
radio input "true"
click at [223, 203] on label "-52" at bounding box center [205, 201] width 106 height 22
click at [212, 203] on input "-52" at bounding box center [208, 204] width 7 height 7
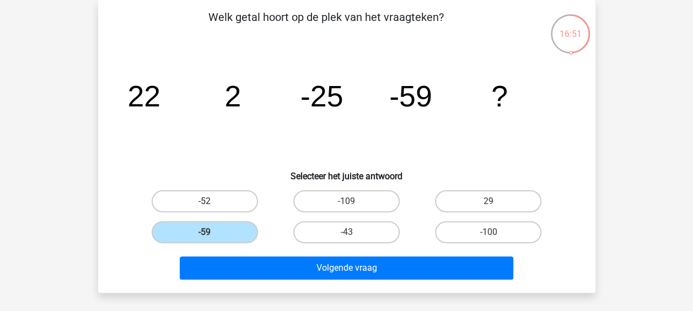
radio input "true"
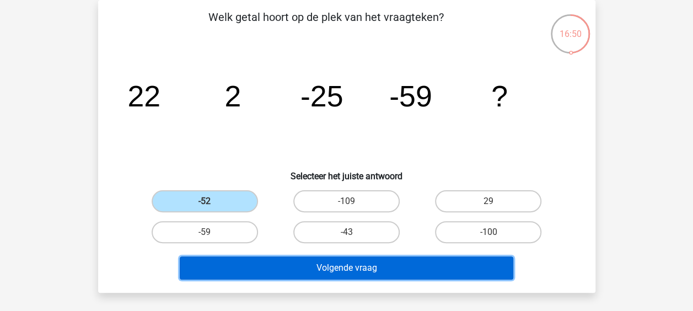
click at [277, 271] on button "Volgende vraag" at bounding box center [347, 267] width 334 height 23
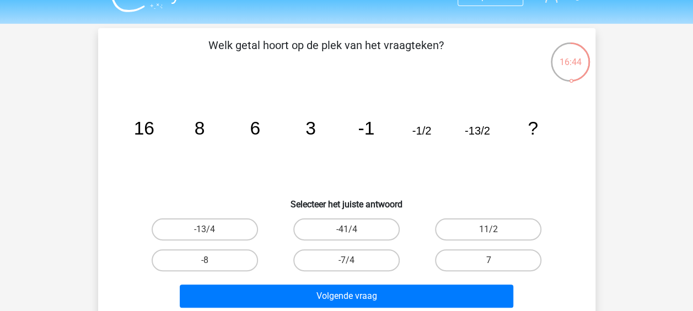
scroll to position [0, 0]
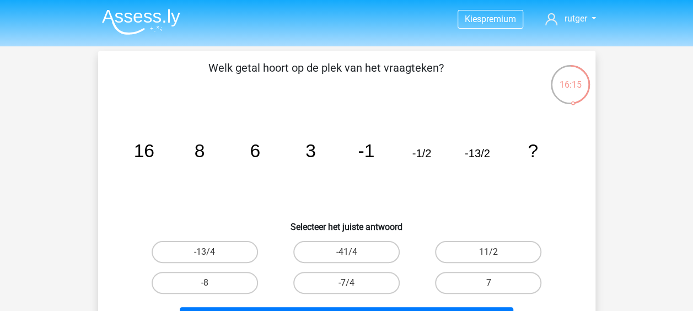
click at [330, 169] on icon "image/svg+xml 16 8 6 3 -1 -1/2 -13/2 ?" at bounding box center [347, 156] width 445 height 111
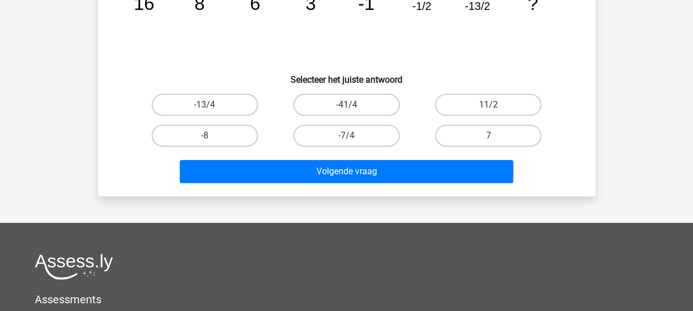
scroll to position [147, 0]
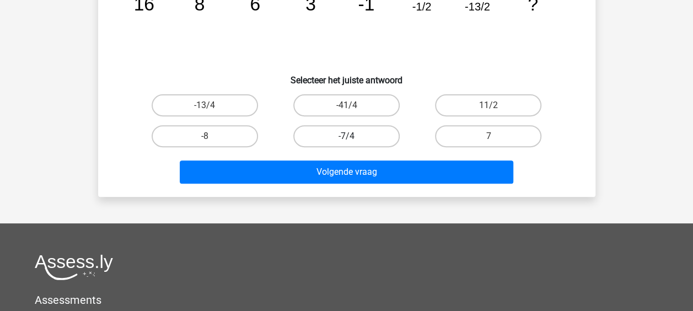
click at [358, 133] on label "-7/4" at bounding box center [346, 136] width 106 height 22
click at [354, 136] on input "-7/4" at bounding box center [349, 139] width 7 height 7
radio input "true"
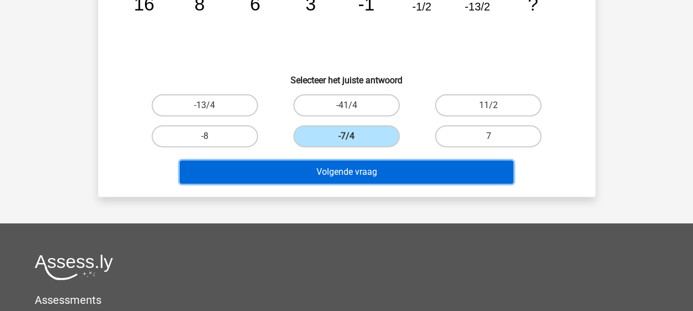
click at [358, 169] on button "Volgende vraag" at bounding box center [347, 171] width 334 height 23
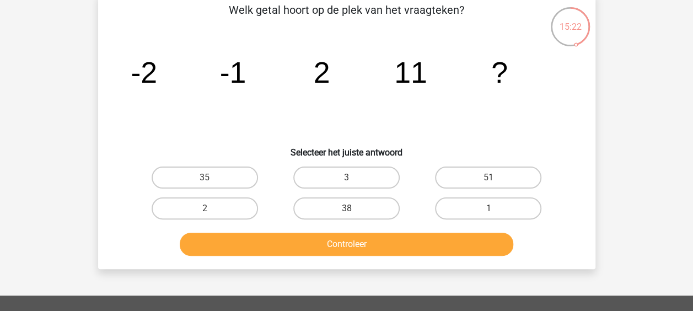
scroll to position [51, 0]
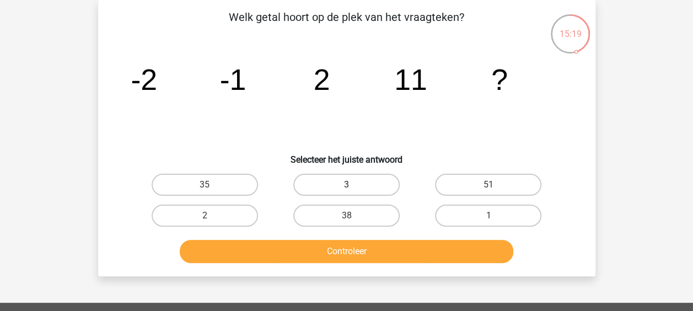
click at [352, 184] on label "3" at bounding box center [346, 185] width 106 height 22
click at [352, 185] on input "3" at bounding box center [349, 188] width 7 height 7
radio input "true"
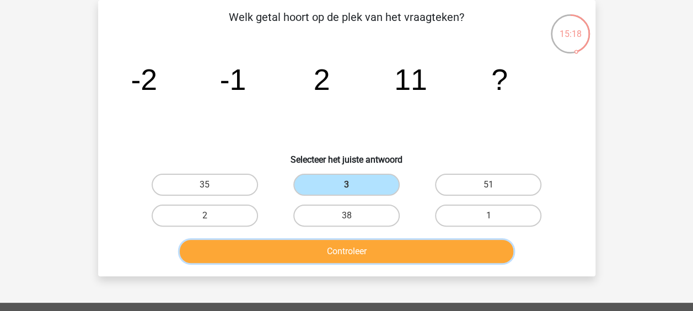
click at [361, 255] on button "Controleer" at bounding box center [347, 251] width 334 height 23
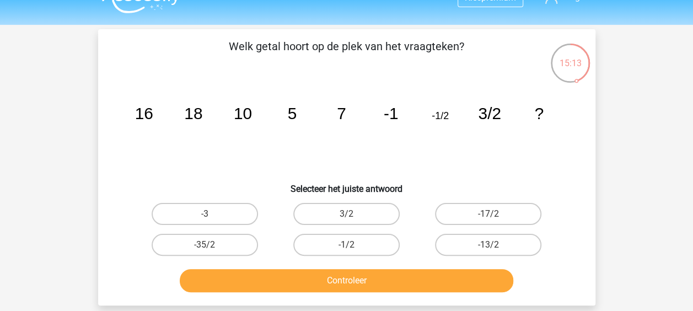
scroll to position [0, 0]
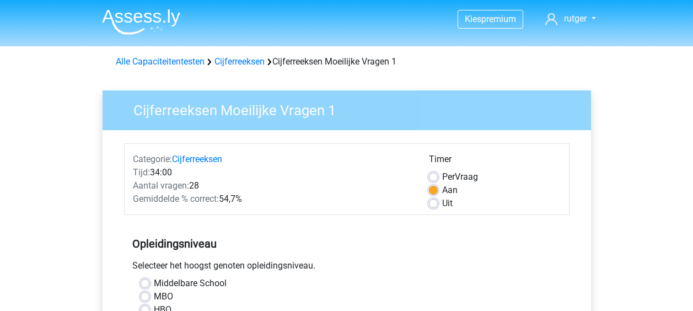
scroll to position [249, 0]
